Goal: Find specific page/section: Find specific page/section

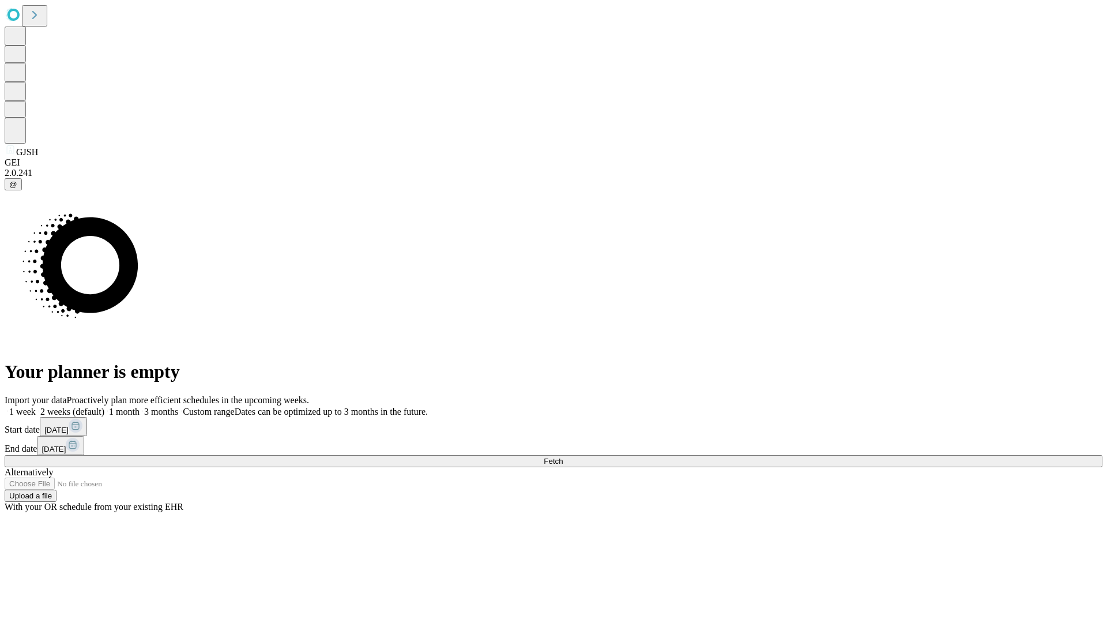
click at [563, 457] on span "Fetch" at bounding box center [553, 461] width 19 height 9
